Goal: Find specific page/section: Find specific page/section

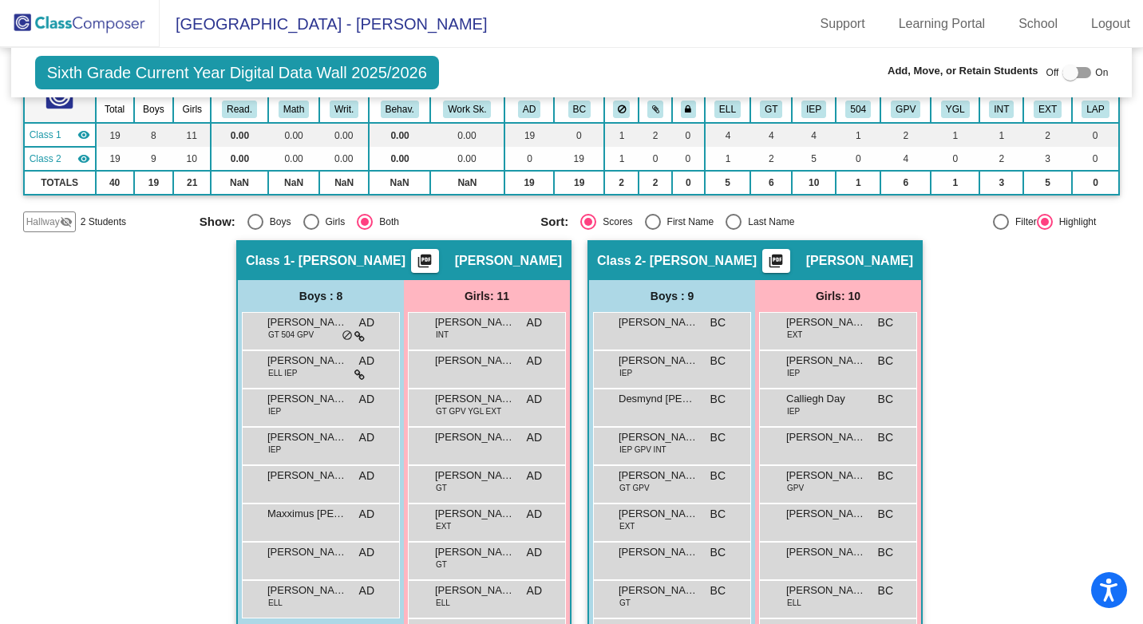
scroll to position [160, 0]
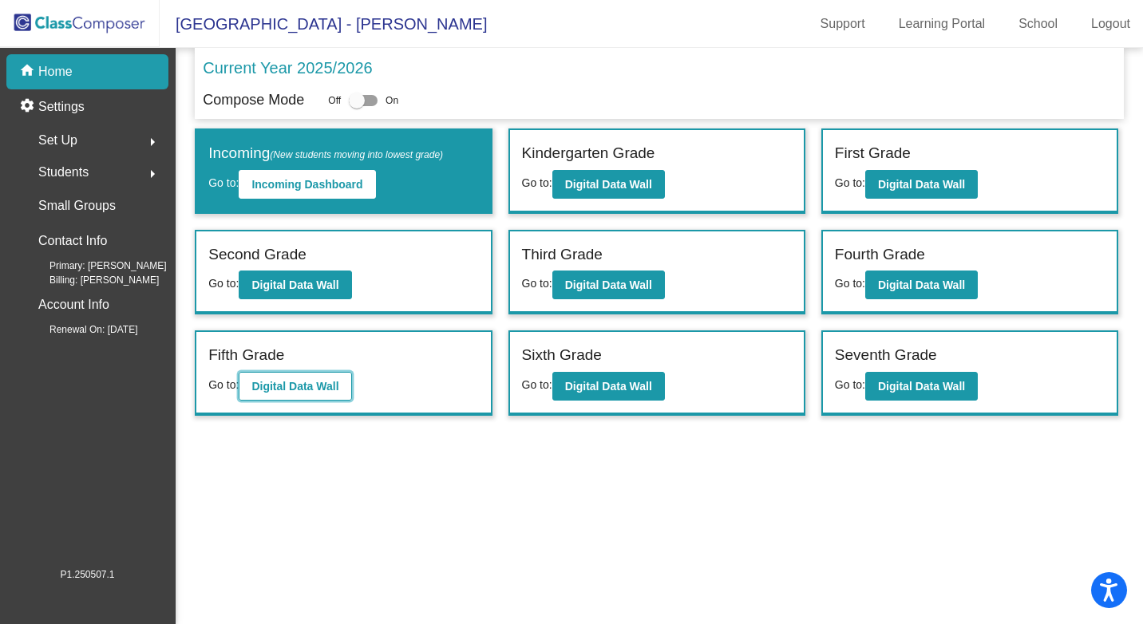
click at [285, 381] on b "Digital Data Wall" at bounding box center [294, 386] width 87 height 13
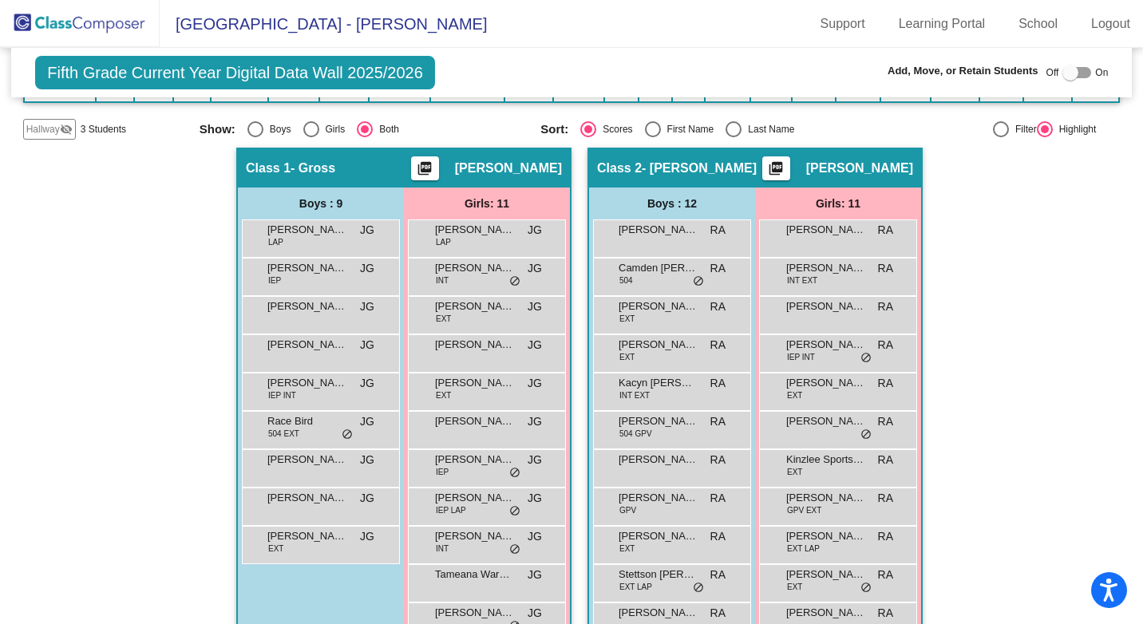
scroll to position [239, 0]
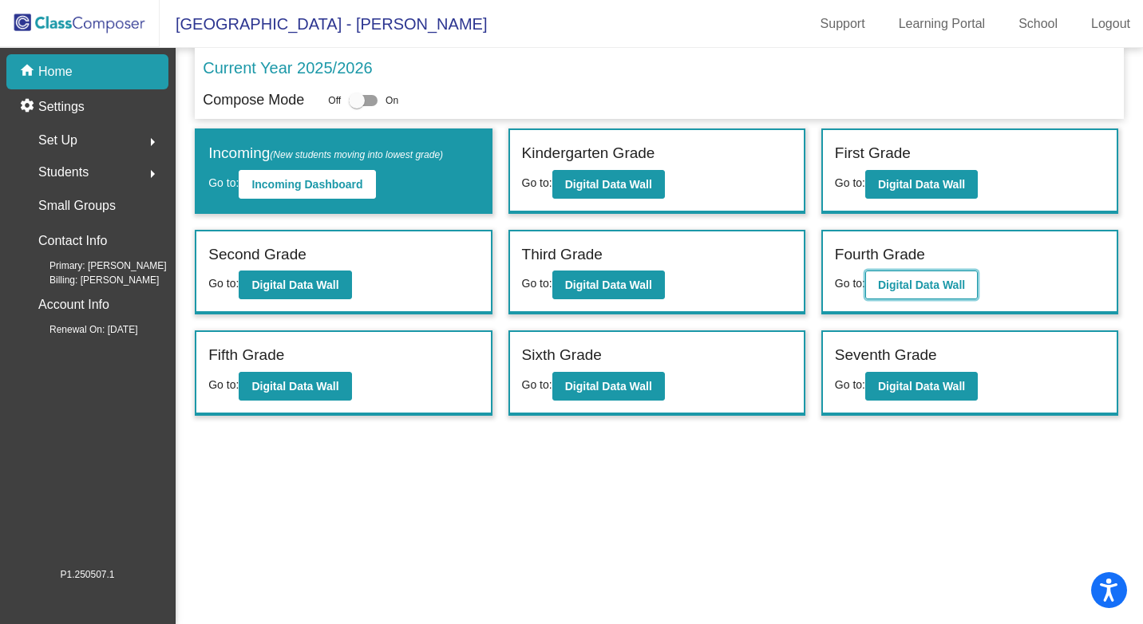
click at [935, 282] on b "Digital Data Wall" at bounding box center [921, 284] width 87 height 13
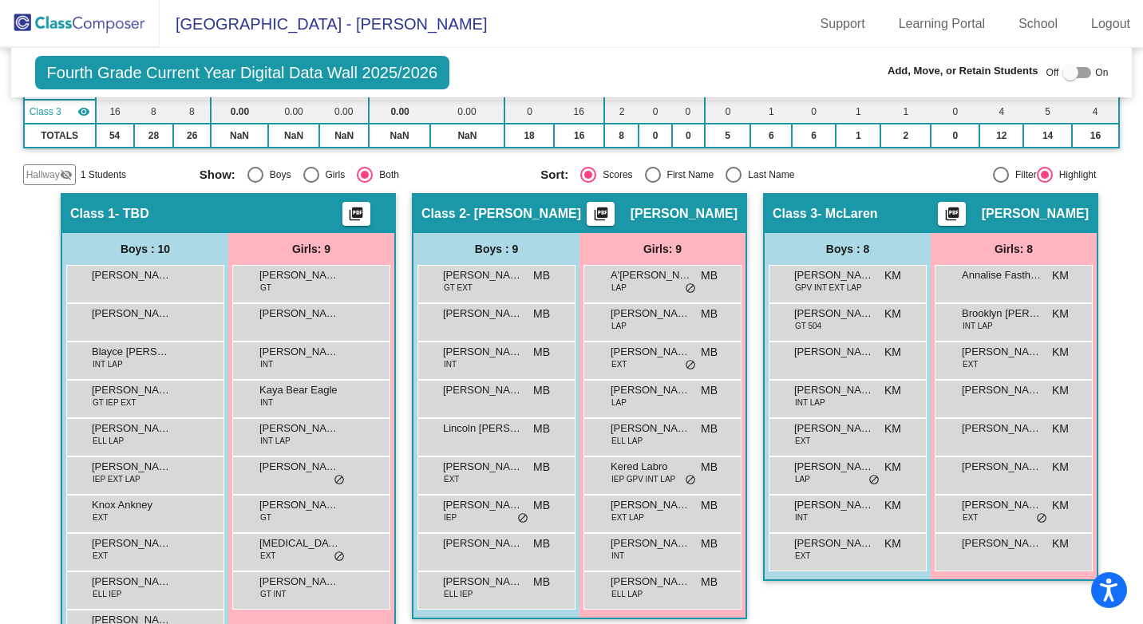
scroll to position [242, 0]
